Goal: Task Accomplishment & Management: Use online tool/utility

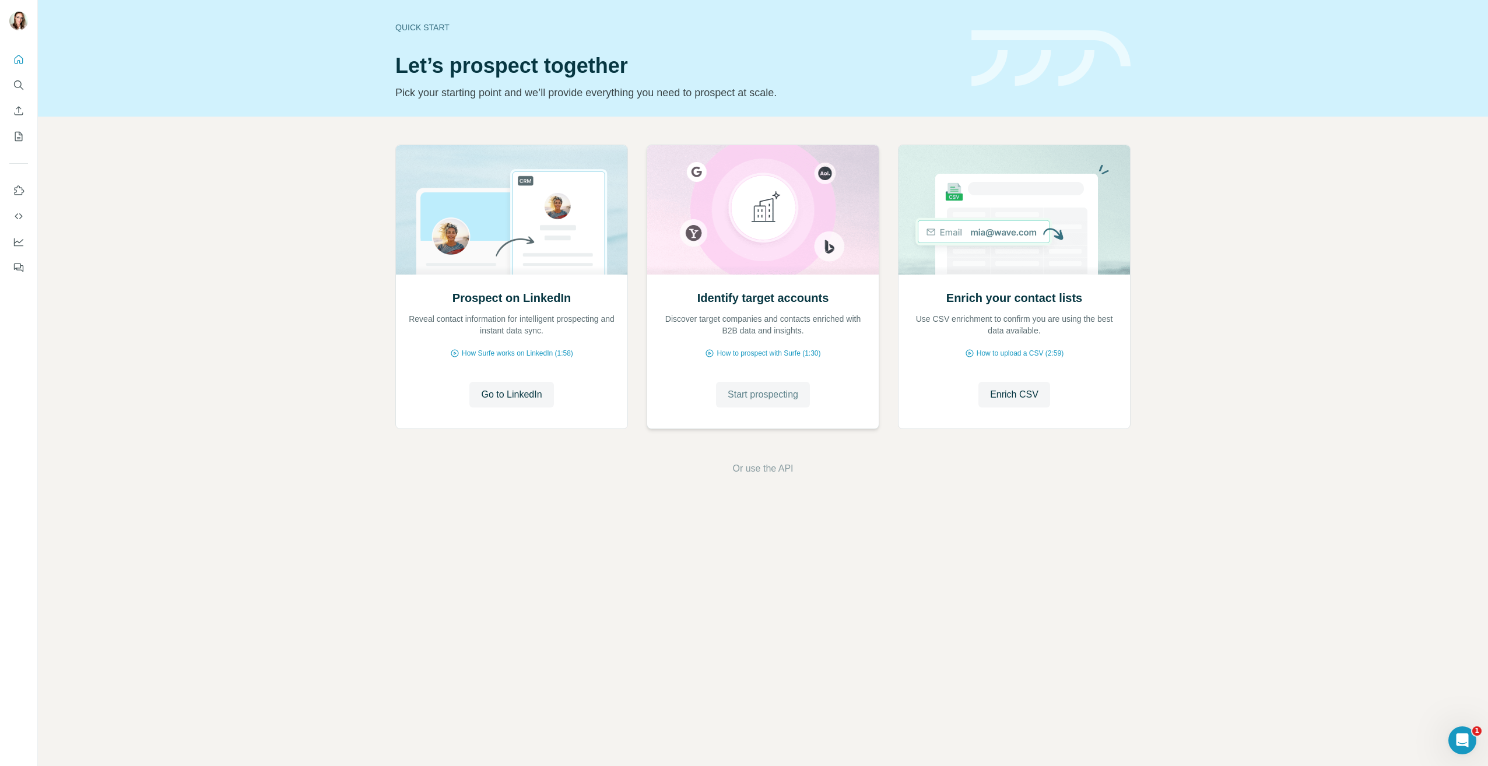
click at [766, 402] on button "Start prospecting" at bounding box center [763, 395] width 94 height 26
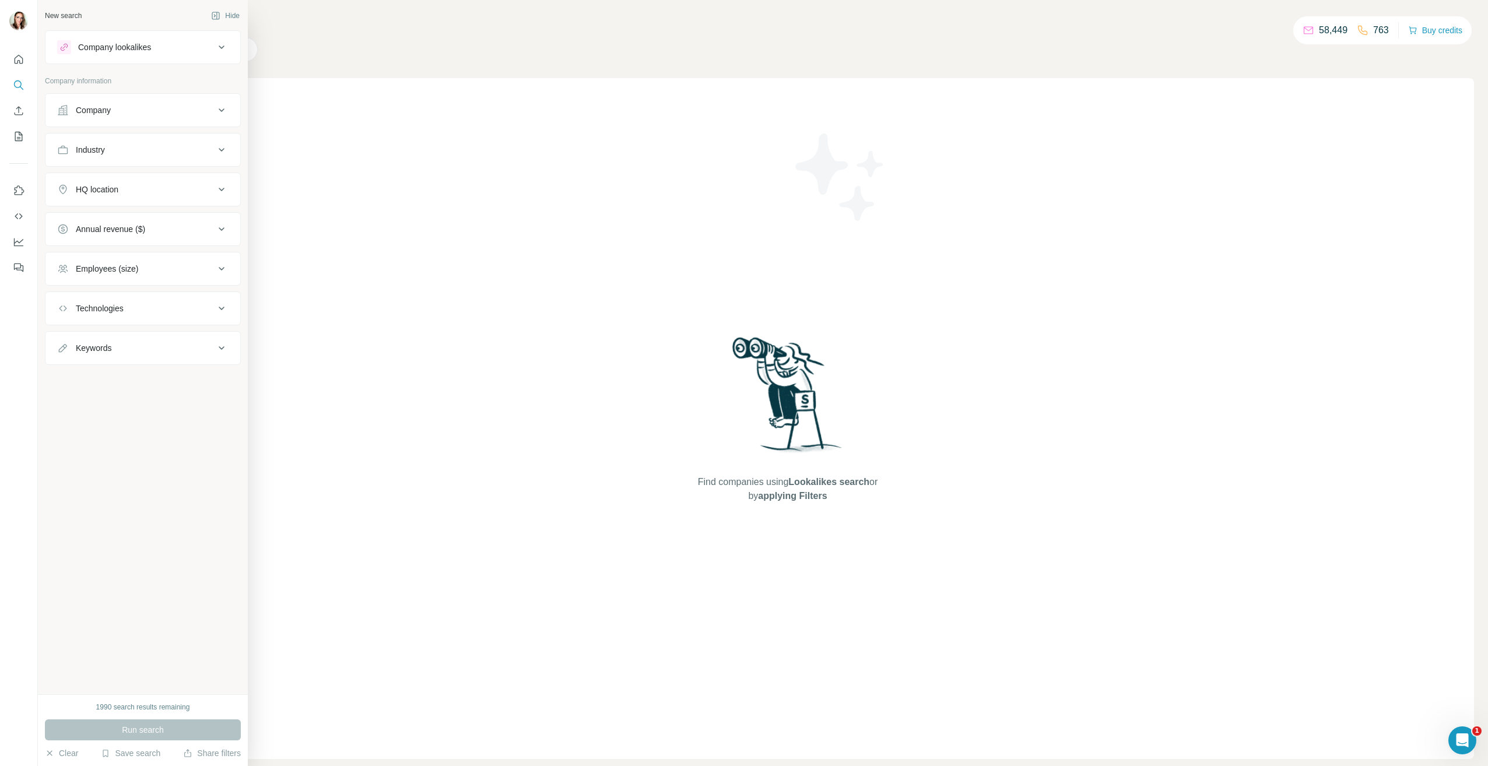
click at [146, 156] on button "Industry" at bounding box center [142, 150] width 195 height 28
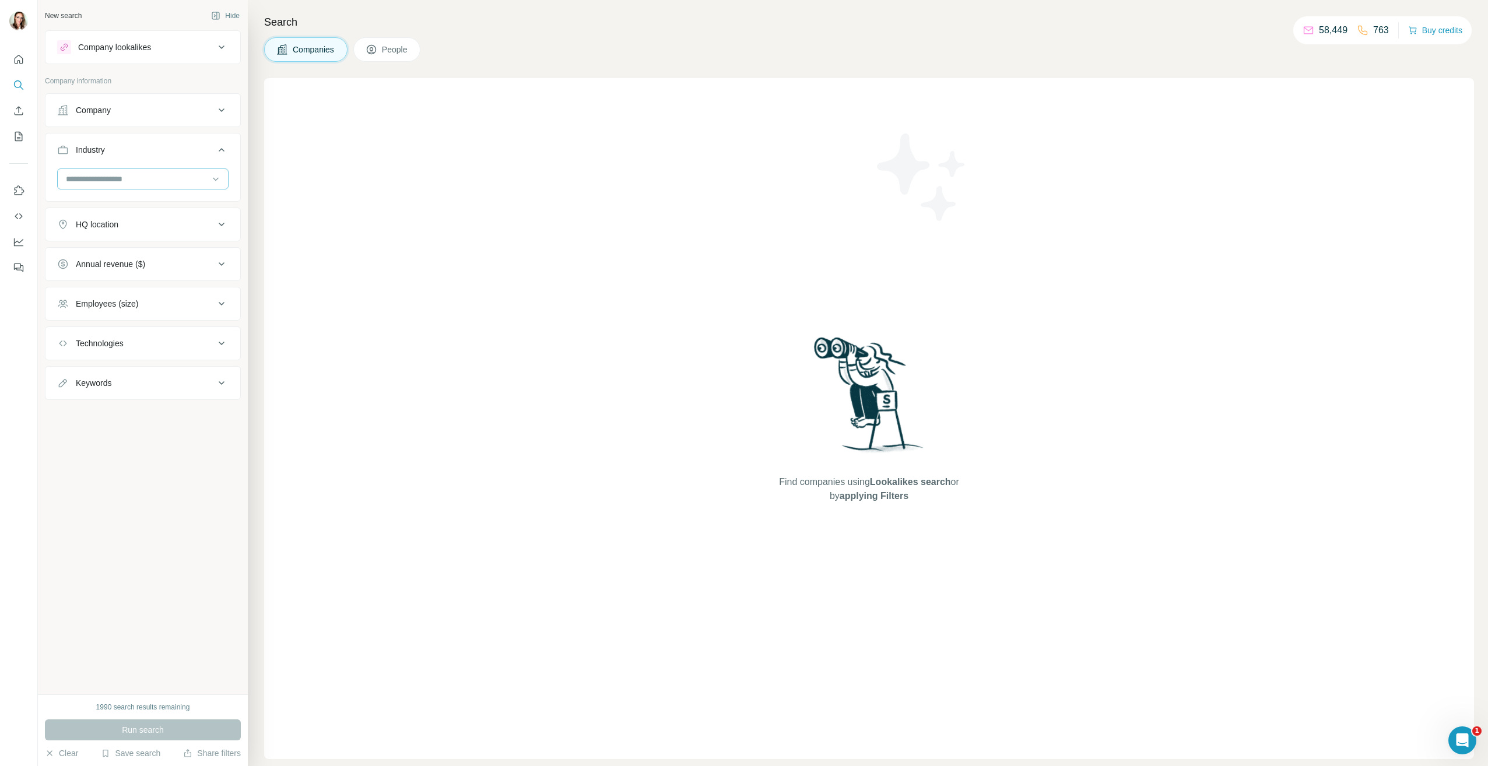
click at [147, 184] on input at bounding box center [137, 179] width 144 height 13
click at [123, 242] on div "Accounting" at bounding box center [143, 247] width 152 height 12
click at [160, 262] on div "HQ location" at bounding box center [135, 266] width 157 height 12
click at [149, 301] on input "text" at bounding box center [142, 294] width 171 height 21
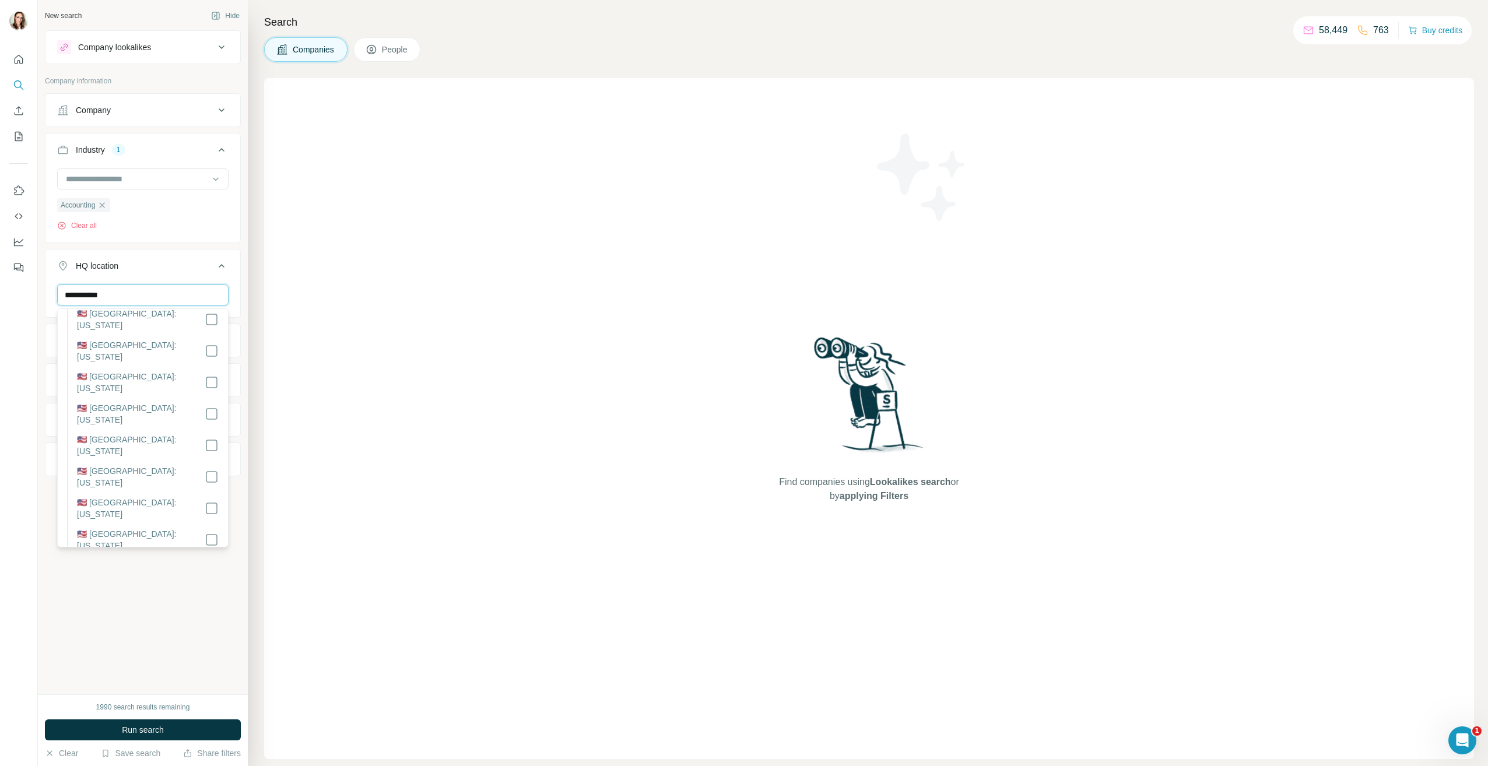
scroll to position [775, 0]
type input "**********"
click at [184, 223] on div "Accounting Clear all" at bounding box center [142, 199] width 171 height 62
click at [142, 103] on button "Company" at bounding box center [142, 110] width 195 height 28
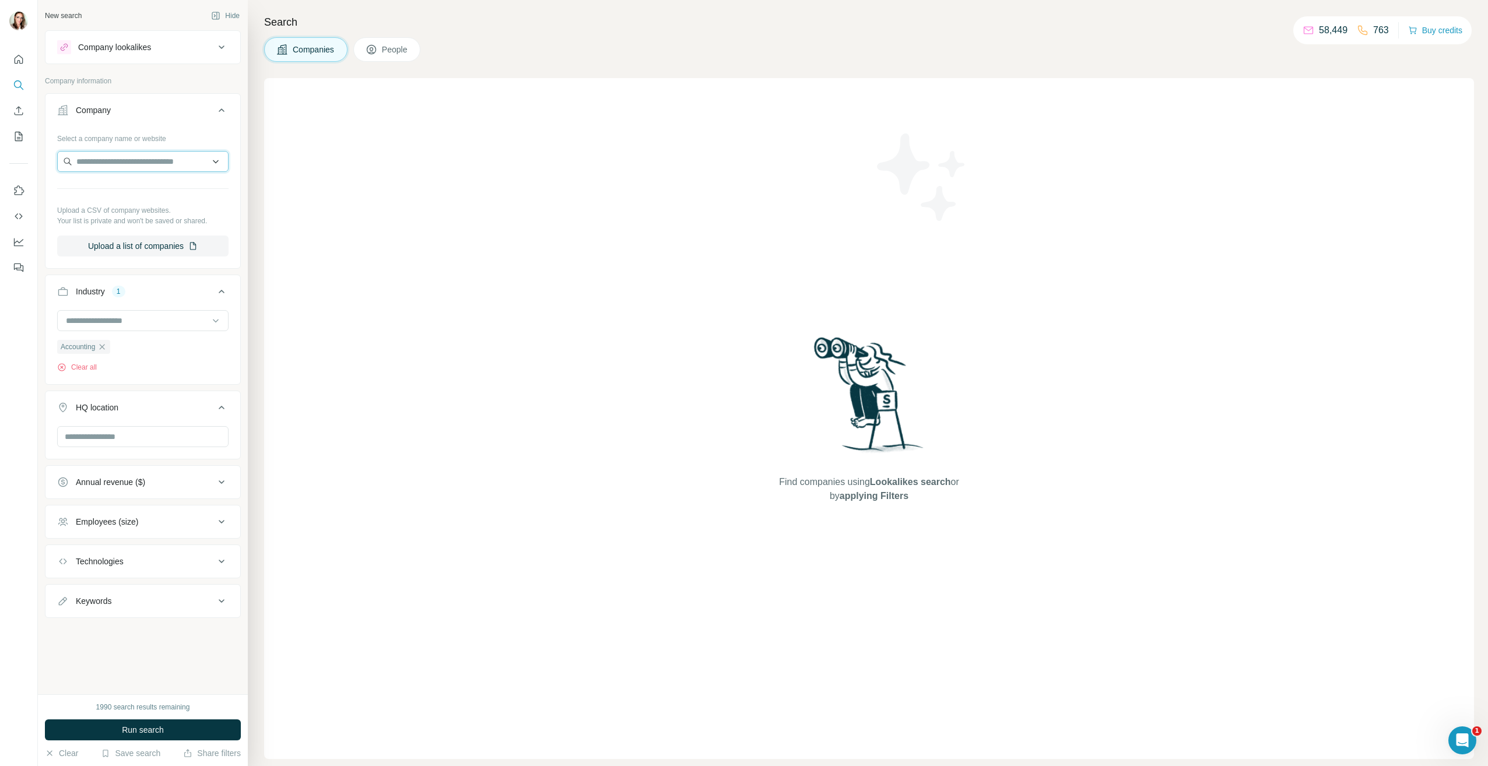
click at [140, 164] on input "text" at bounding box center [142, 161] width 171 height 21
paste input "**********"
type input "**********"
click at [141, 203] on p "[DOMAIN_NAME]" at bounding box center [123, 199] width 67 height 10
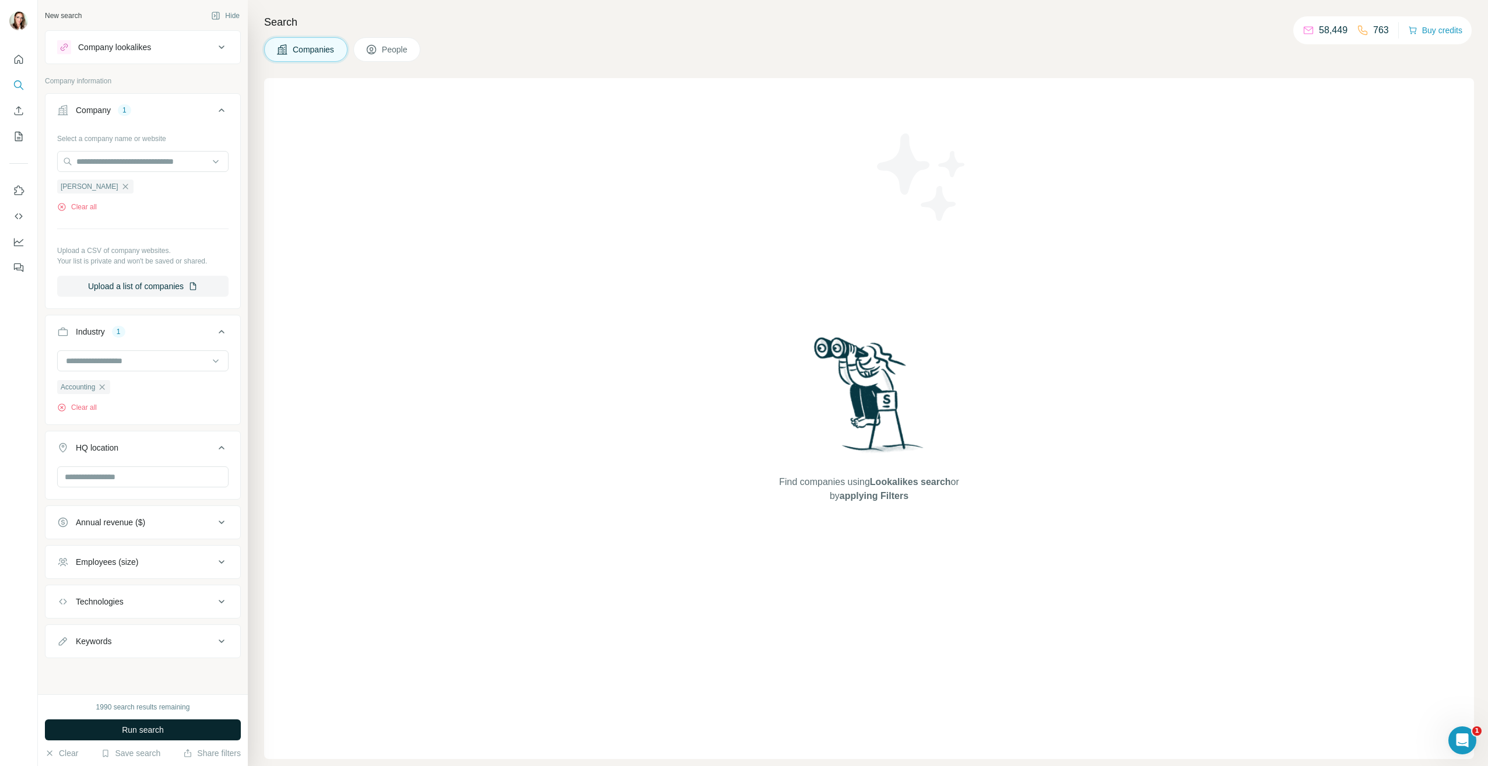
click at [138, 733] on span "Run search" at bounding box center [143, 730] width 42 height 12
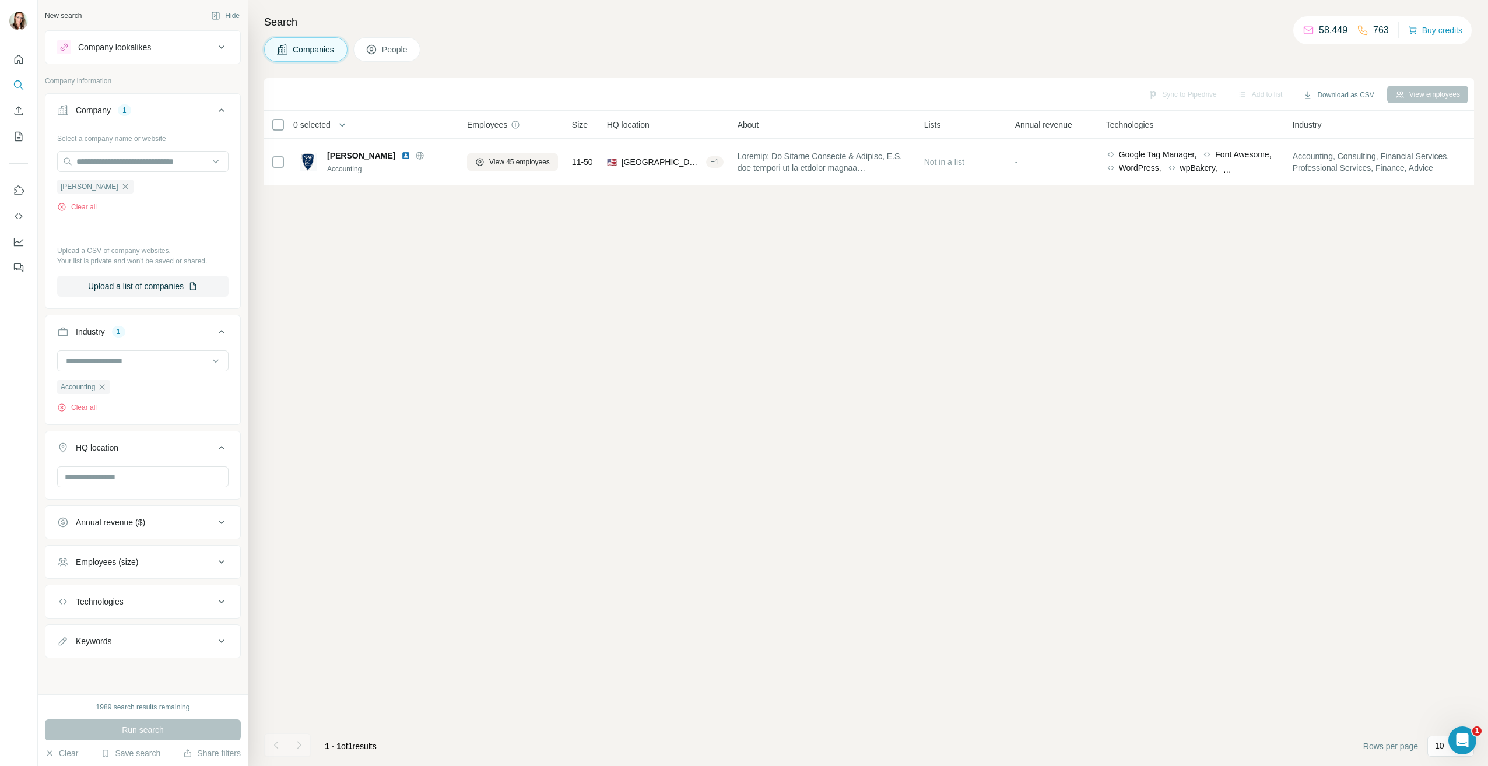
click at [409, 51] on span "People" at bounding box center [395, 50] width 27 height 12
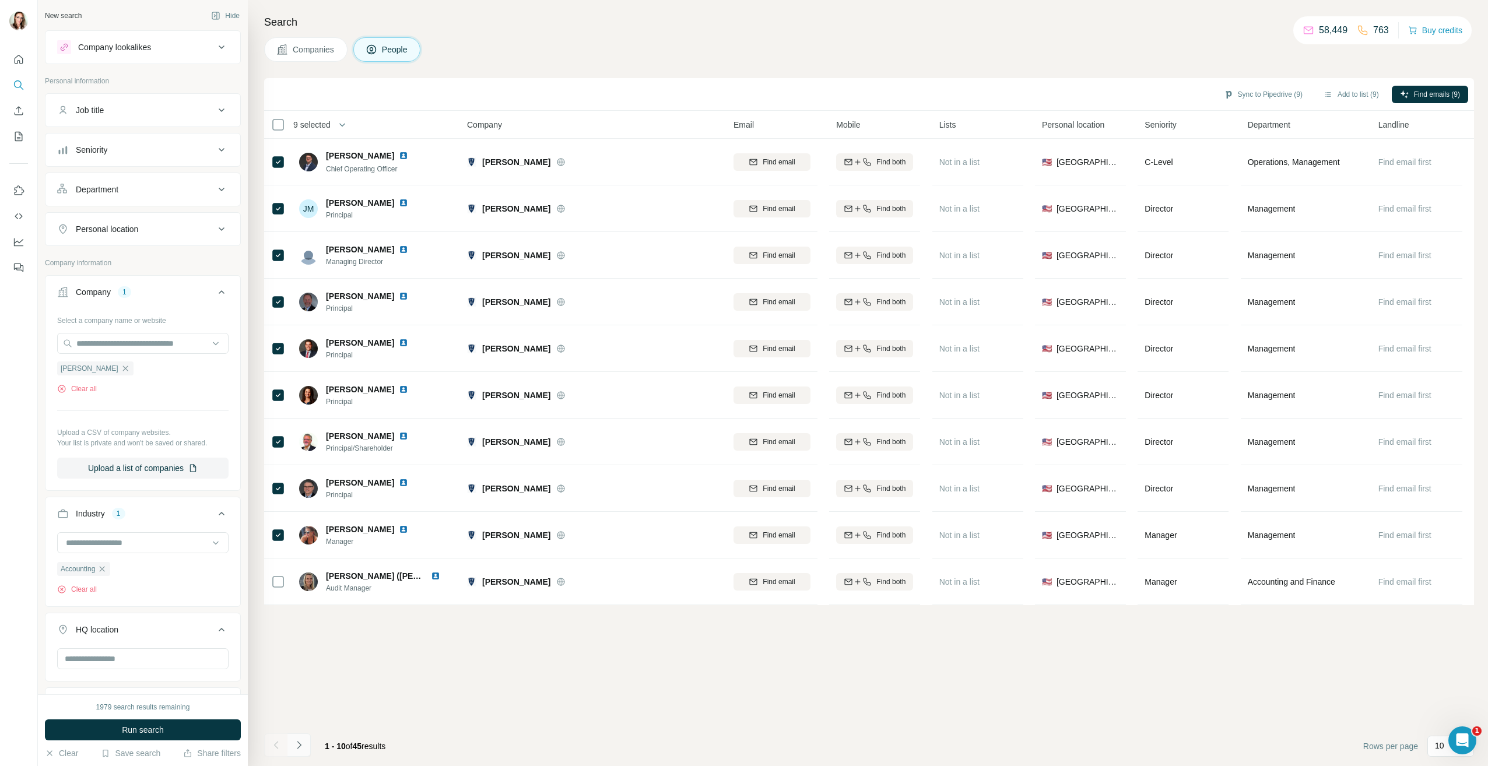
click at [297, 751] on button "Navigate to next page" at bounding box center [298, 744] width 23 height 23
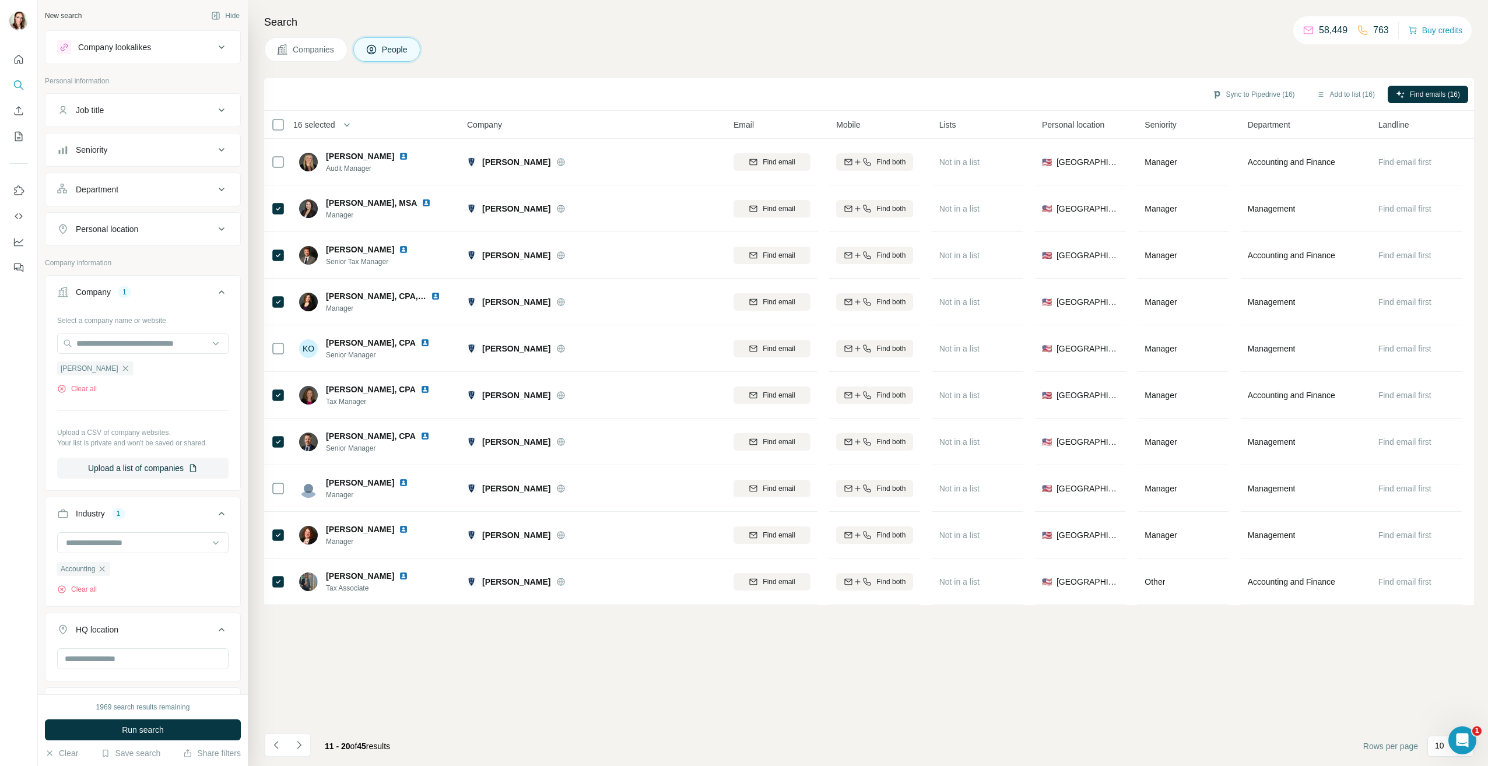
click at [303, 741] on icon "Navigate to next page" at bounding box center [299, 745] width 12 height 12
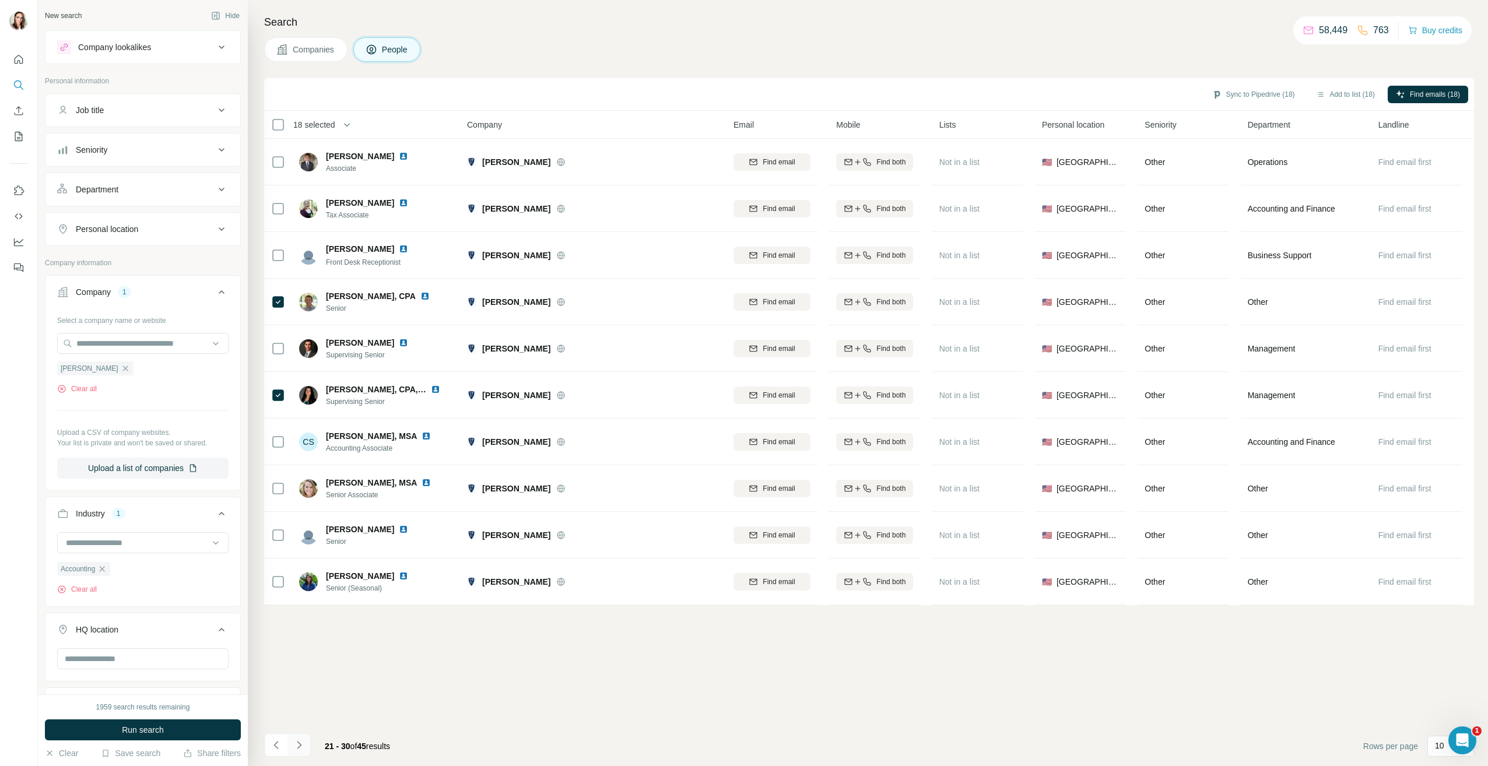
click at [299, 754] on button "Navigate to next page" at bounding box center [298, 744] width 23 height 23
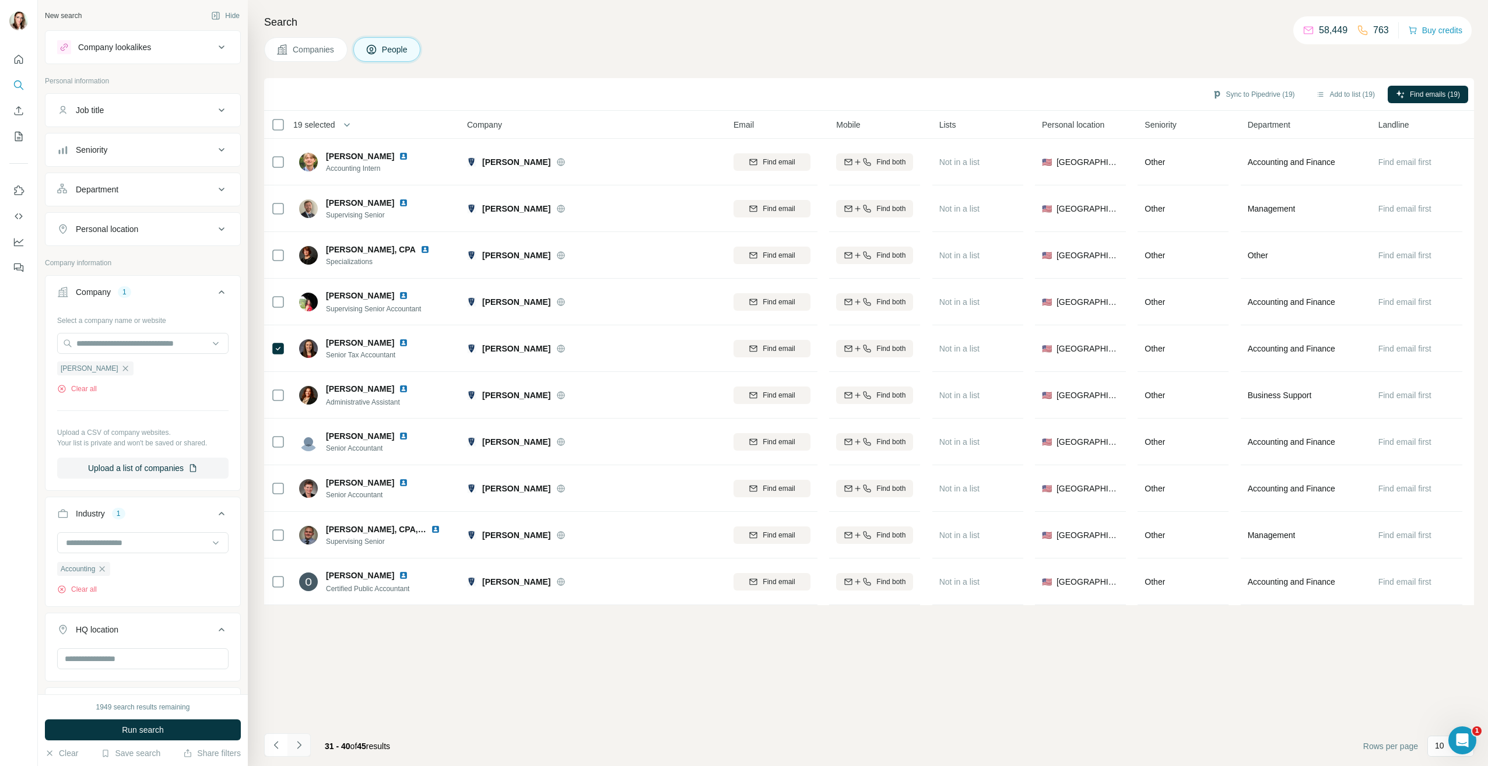
click at [301, 753] on button "Navigate to next page" at bounding box center [298, 744] width 23 height 23
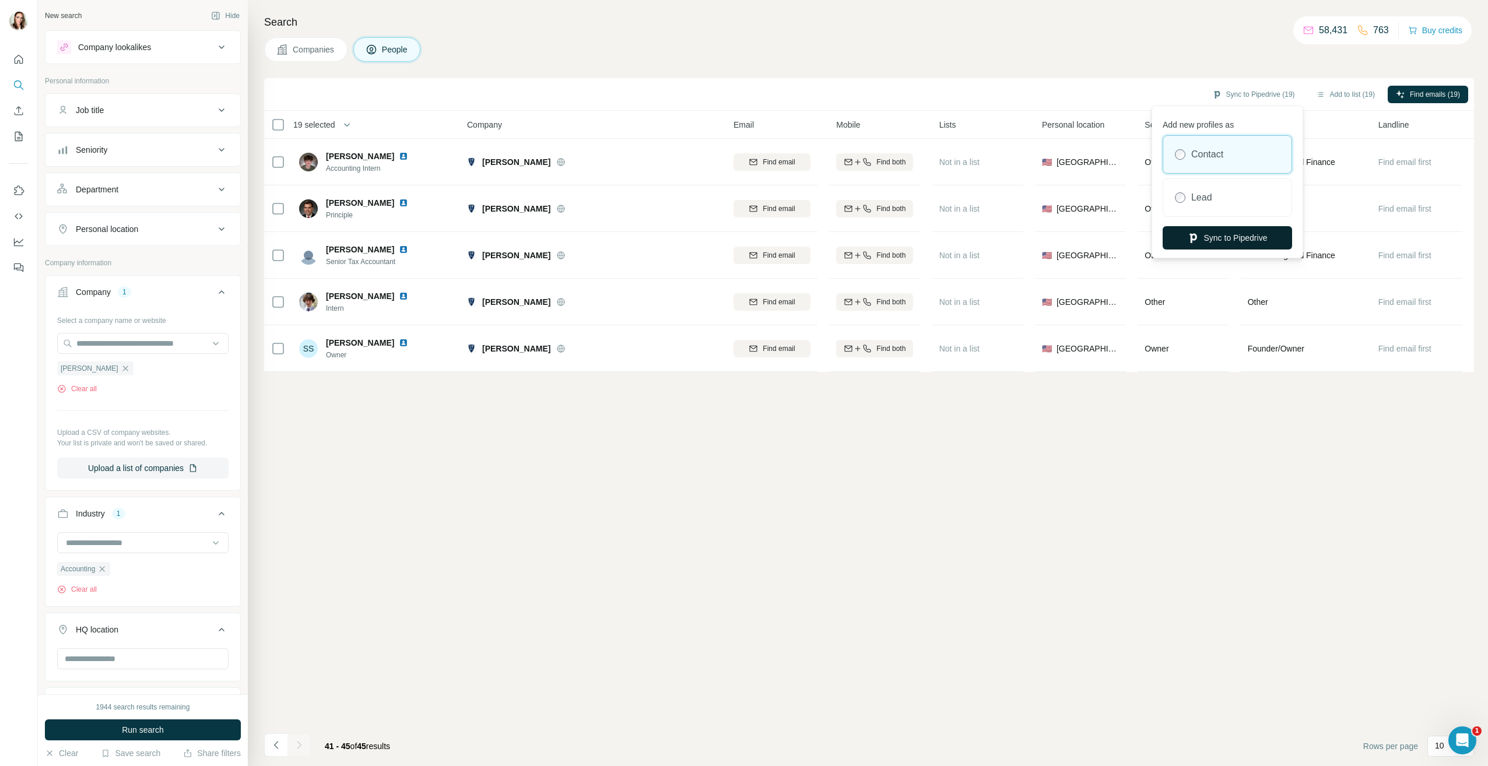
click at [1206, 240] on button "Sync to Pipedrive" at bounding box center [1226, 237] width 129 height 23
click at [126, 369] on icon "button" at bounding box center [125, 368] width 9 height 9
click at [126, 347] on input "text" at bounding box center [142, 343] width 171 height 21
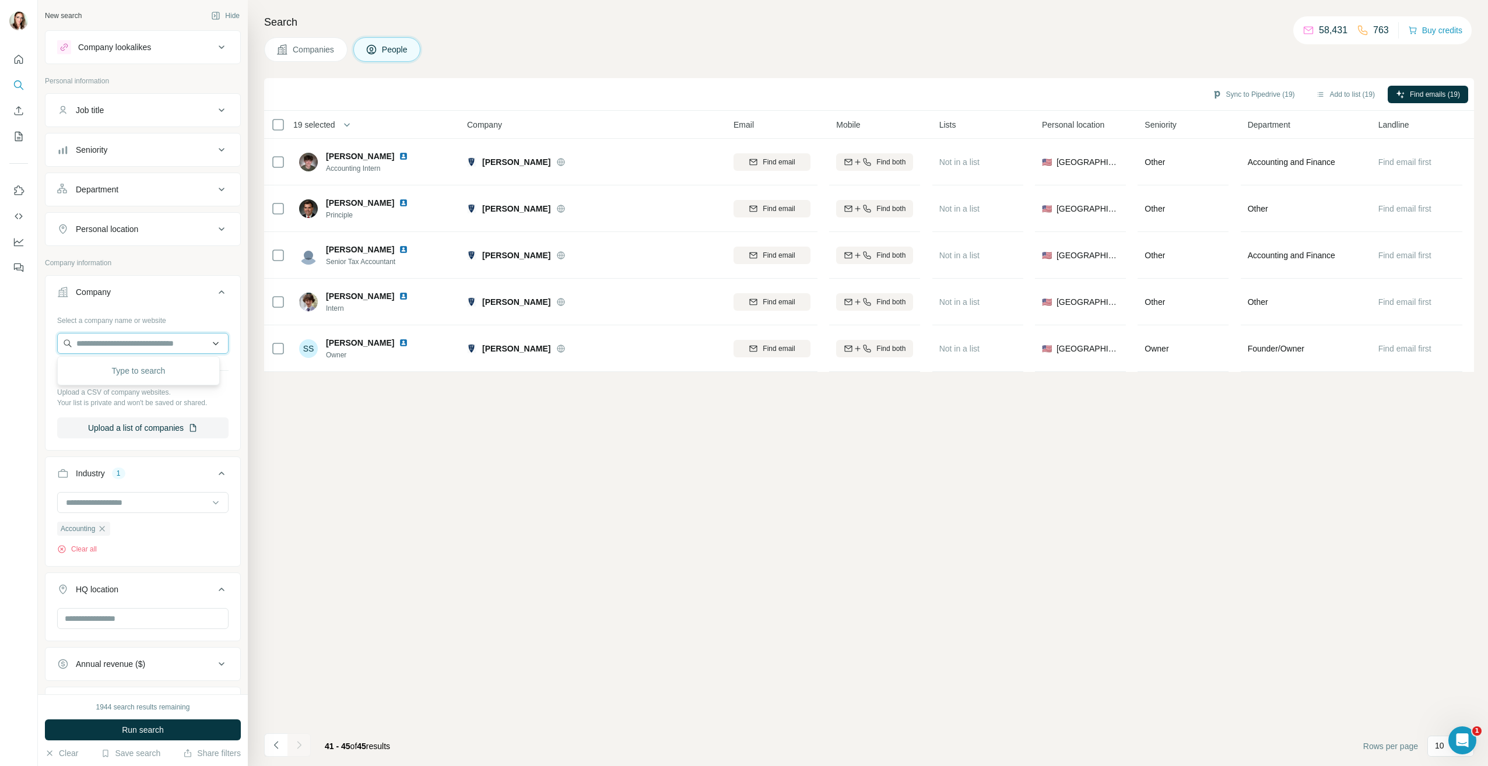
click at [129, 340] on input "text" at bounding box center [142, 343] width 171 height 21
paste input "**********"
type input "**********"
